Goal: Entertainment & Leisure: Consume media (video, audio)

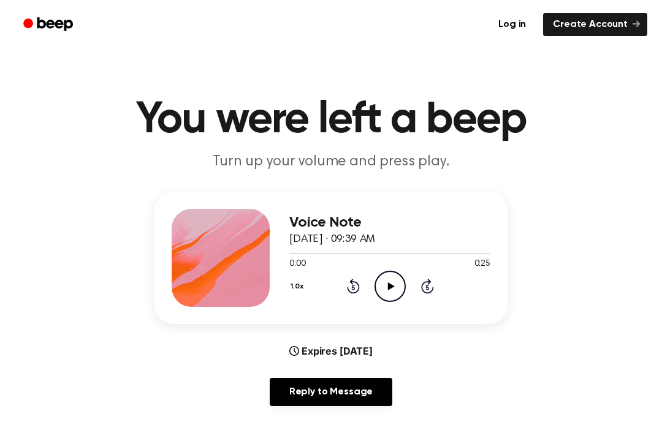
click at [387, 280] on icon "Play Audio" at bounding box center [390, 286] width 31 height 31
click at [353, 287] on icon "Rewind 5 seconds" at bounding box center [352, 286] width 13 height 16
click at [354, 283] on icon "Rewind 5 seconds" at bounding box center [352, 286] width 13 height 16
click at [362, 275] on div "1.0x Rewind 5 seconds Play Audio Skip 5 seconds" at bounding box center [389, 286] width 201 height 31
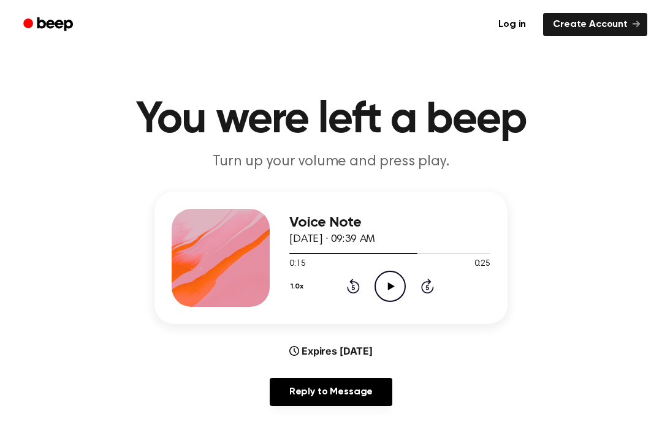
click at [365, 276] on div "1.0x Rewind 5 seconds Play Audio Skip 5 seconds" at bounding box center [389, 286] width 201 height 31
click at [364, 276] on div "1.0x Rewind 5 seconds Play Audio Skip 5 seconds" at bounding box center [389, 286] width 201 height 31
click at [368, 276] on div "1.0x Rewind 5 seconds Play Audio Skip 5 seconds" at bounding box center [389, 286] width 201 height 31
click at [354, 278] on icon "Rewind 5 seconds" at bounding box center [352, 286] width 13 height 16
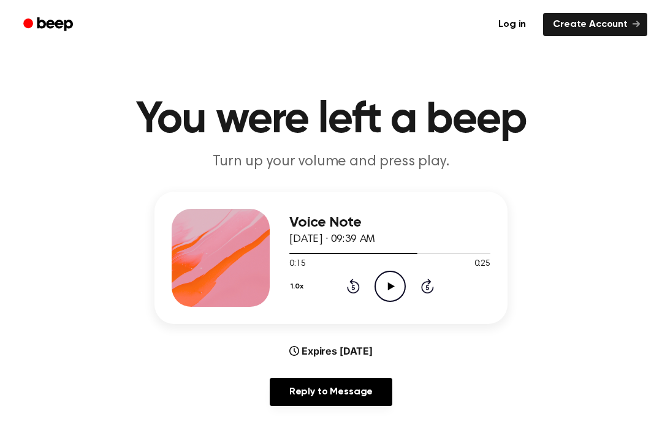
click at [353, 276] on div "1.0x Rewind 5 seconds Play Audio Skip 5 seconds" at bounding box center [389, 286] width 201 height 31
click at [353, 273] on div "1.0x Rewind 5 seconds Play Audio Skip 5 seconds" at bounding box center [389, 286] width 201 height 31
click at [353, 272] on div "1.0x Rewind 5 seconds Play Audio Skip 5 seconds" at bounding box center [389, 286] width 201 height 31
click at [354, 279] on icon "Rewind 5 seconds" at bounding box center [352, 286] width 13 height 16
click at [349, 284] on icon "Rewind 5 seconds" at bounding box center [352, 286] width 13 height 16
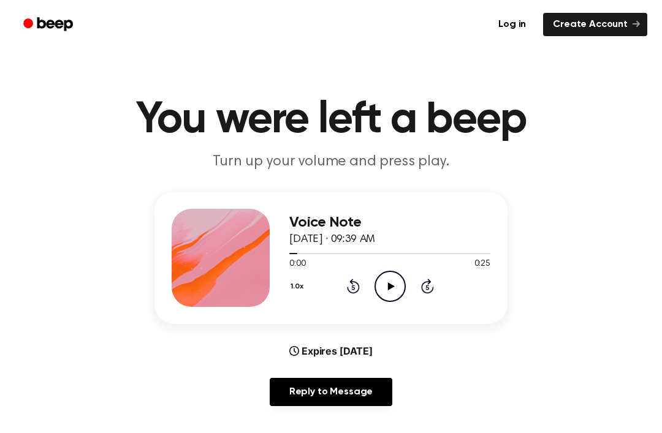
click at [349, 287] on icon "Rewind 5 seconds" at bounding box center [352, 286] width 13 height 16
click at [392, 283] on icon "Play Audio" at bounding box center [390, 286] width 31 height 31
click at [353, 280] on icon at bounding box center [353, 286] width 13 height 15
click at [350, 292] on icon at bounding box center [353, 286] width 13 height 15
click at [351, 291] on icon "Rewind 5 seconds" at bounding box center [352, 286] width 13 height 16
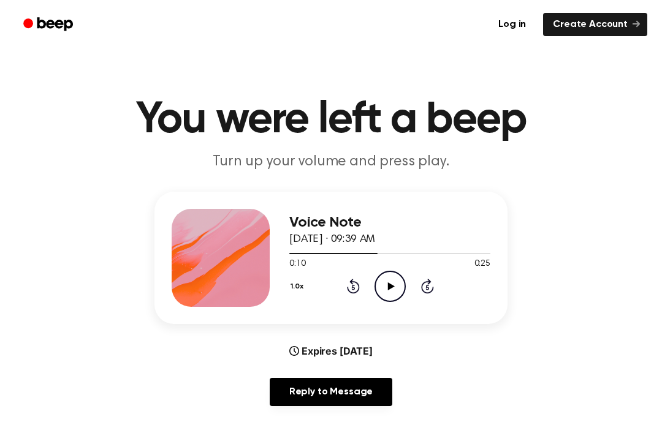
click at [354, 276] on div "1.0x Rewind 5 seconds Play Audio Skip 5 seconds" at bounding box center [389, 286] width 201 height 31
click at [356, 281] on icon "Rewind 5 seconds" at bounding box center [352, 286] width 13 height 16
click at [357, 284] on icon at bounding box center [353, 286] width 13 height 15
click at [359, 282] on icon "Rewind 5 seconds" at bounding box center [352, 286] width 13 height 16
click at [360, 284] on div "1.0x Rewind 5 seconds Play Audio Skip 5 seconds" at bounding box center [389, 286] width 201 height 31
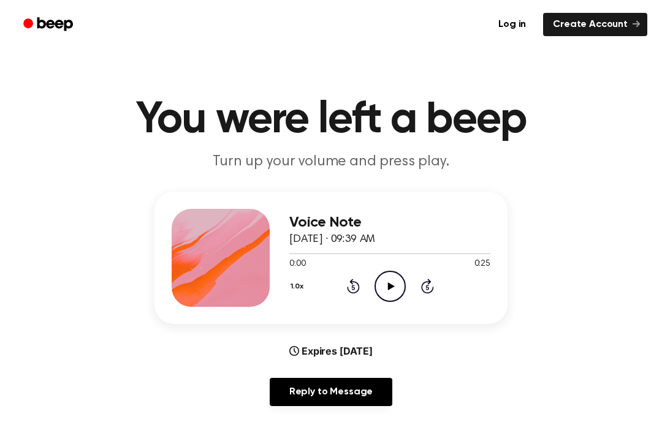
click at [358, 281] on icon "Rewind 5 seconds" at bounding box center [352, 286] width 13 height 16
click at [394, 288] on icon "Play Audio" at bounding box center [390, 286] width 31 height 31
